Goal: Entertainment & Leisure: Consume media (video, audio)

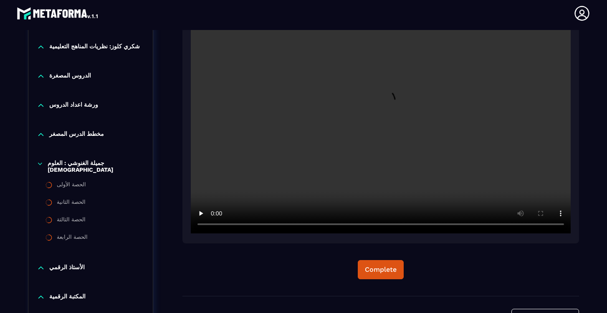
scroll to position [726, 0]
click at [214, 224] on video at bounding box center [381, 106] width 380 height 253
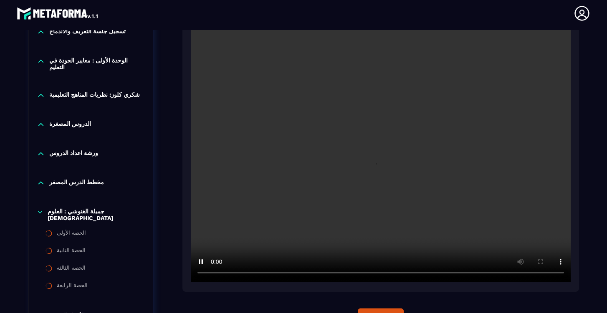
scroll to position [674, 0]
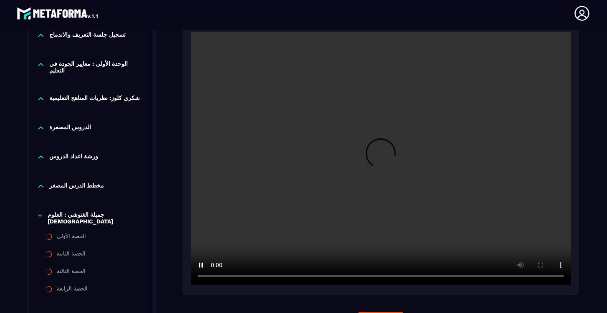
click at [213, 277] on video at bounding box center [381, 158] width 380 height 253
click at [215, 276] on video at bounding box center [381, 158] width 380 height 253
click at [213, 275] on video at bounding box center [381, 158] width 380 height 253
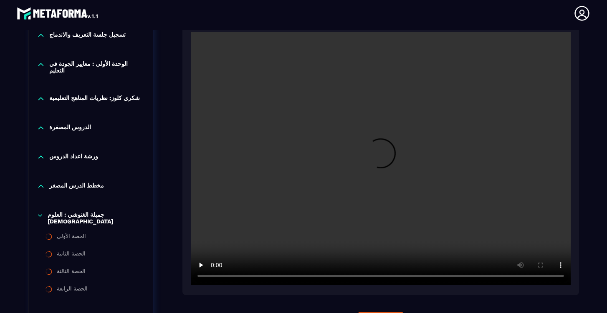
click at [213, 275] on video at bounding box center [381, 158] width 380 height 253
click at [215, 277] on video at bounding box center [381, 158] width 380 height 253
click at [217, 277] on video at bounding box center [381, 158] width 380 height 253
click at [214, 278] on video at bounding box center [381, 158] width 380 height 253
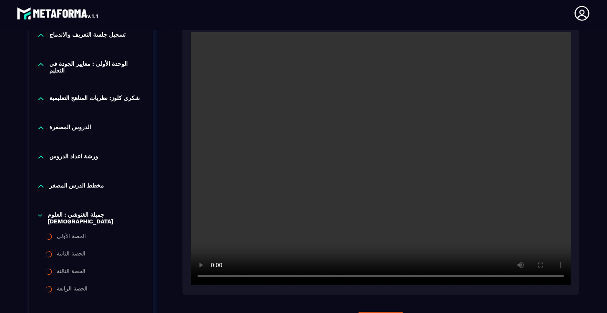
click at [376, 279] on video at bounding box center [381, 158] width 380 height 253
click at [213, 278] on video at bounding box center [381, 158] width 380 height 253
click at [212, 276] on video at bounding box center [381, 158] width 380 height 253
click at [214, 277] on video at bounding box center [381, 158] width 380 height 253
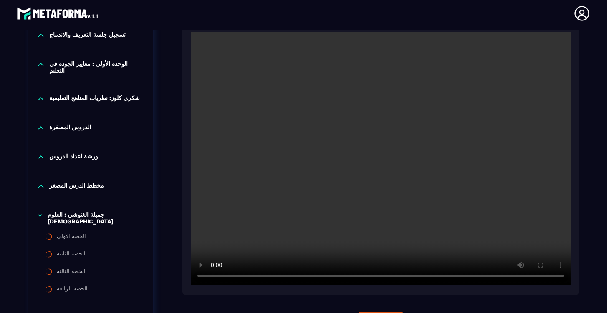
click at [214, 277] on video at bounding box center [381, 158] width 380 height 253
click at [387, 278] on video at bounding box center [381, 158] width 380 height 253
click at [215, 278] on video at bounding box center [381, 158] width 380 height 253
click at [214, 278] on video at bounding box center [381, 158] width 380 height 253
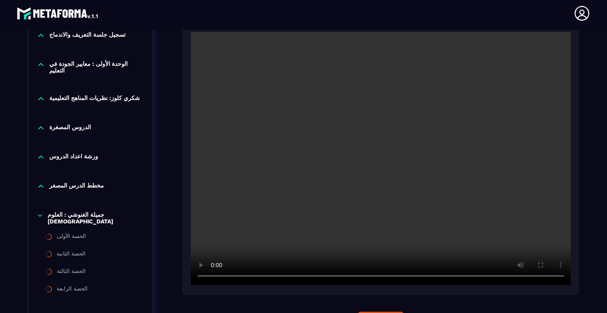
click at [214, 278] on video at bounding box center [381, 158] width 380 height 253
click at [214, 277] on video at bounding box center [381, 158] width 380 height 253
click at [214, 280] on video at bounding box center [381, 158] width 380 height 253
click at [383, 277] on video at bounding box center [381, 158] width 380 height 253
click at [214, 279] on video at bounding box center [381, 158] width 380 height 253
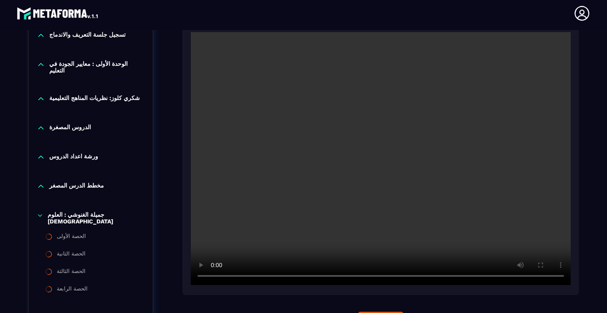
click at [214, 279] on video at bounding box center [381, 158] width 380 height 253
click at [391, 278] on video at bounding box center [381, 158] width 380 height 253
click at [215, 277] on video at bounding box center [381, 158] width 380 height 253
click at [214, 278] on video at bounding box center [381, 158] width 380 height 253
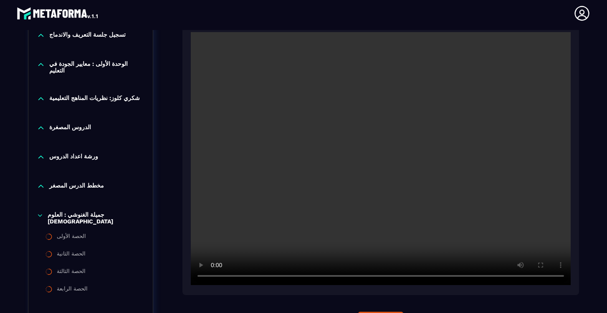
click at [215, 278] on video at bounding box center [381, 158] width 380 height 253
click at [391, 278] on video at bounding box center [381, 158] width 380 height 253
click at [215, 276] on video at bounding box center [381, 158] width 380 height 253
click at [214, 277] on video at bounding box center [381, 158] width 380 height 253
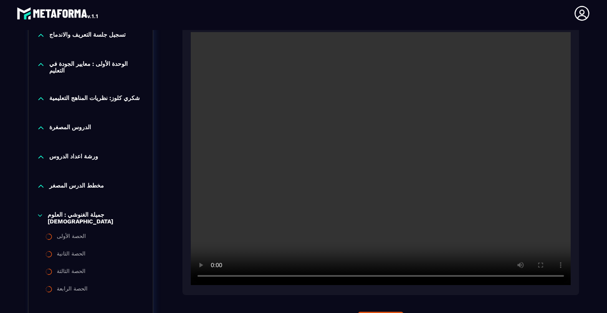
click at [214, 277] on video at bounding box center [381, 158] width 380 height 253
click at [215, 276] on video at bounding box center [381, 158] width 380 height 253
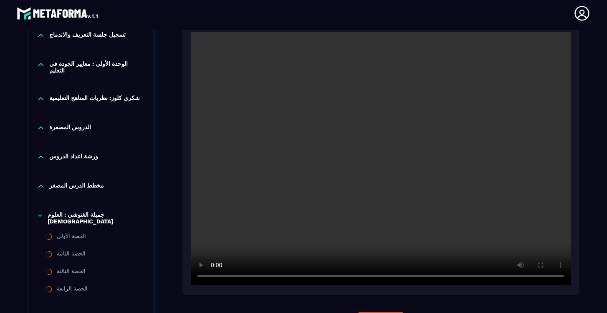
click at [215, 277] on video at bounding box center [381, 158] width 380 height 253
click at [399, 278] on video at bounding box center [381, 158] width 380 height 253
click at [215, 278] on video at bounding box center [381, 158] width 380 height 253
click at [215, 277] on video at bounding box center [381, 158] width 380 height 253
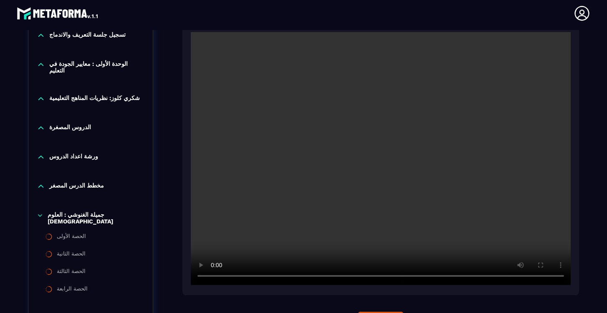
click at [215, 277] on video at bounding box center [381, 158] width 380 height 253
click at [437, 278] on video at bounding box center [381, 158] width 380 height 253
click at [215, 277] on video at bounding box center [381, 158] width 380 height 253
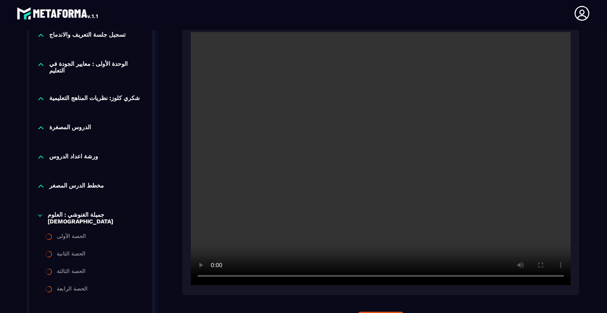
click at [215, 277] on video at bounding box center [381, 158] width 380 height 253
